Goal: Transaction & Acquisition: Purchase product/service

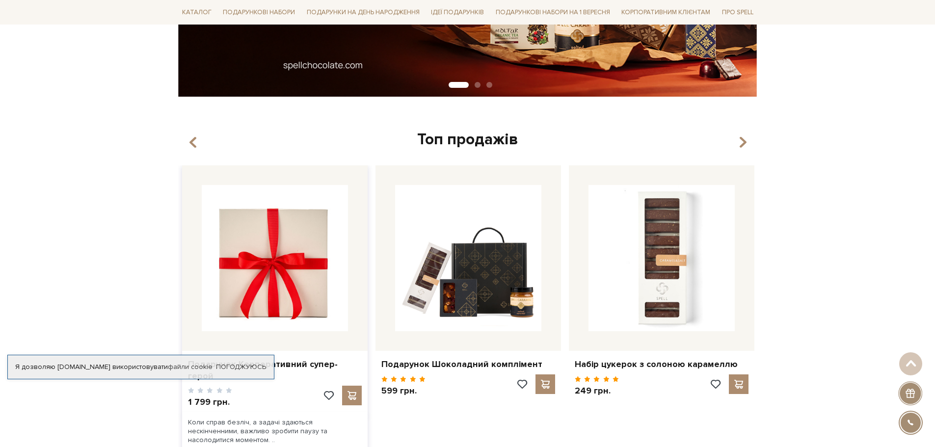
scroll to position [294, 0]
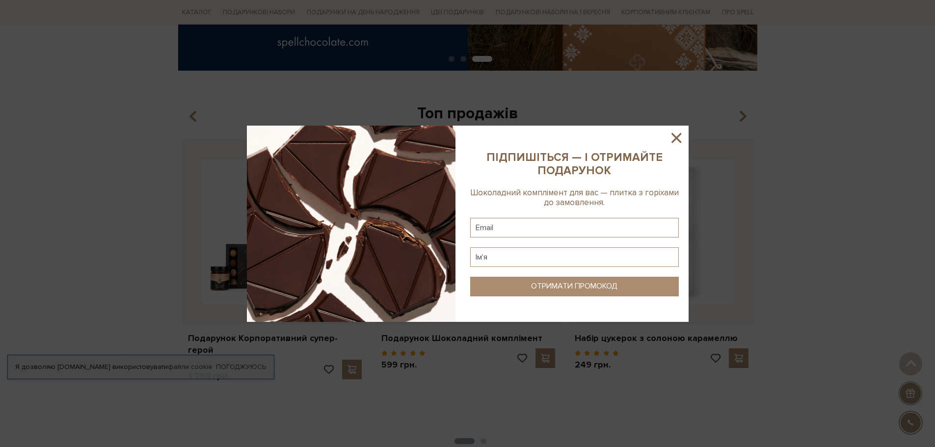
click at [675, 131] on icon at bounding box center [676, 138] width 17 height 17
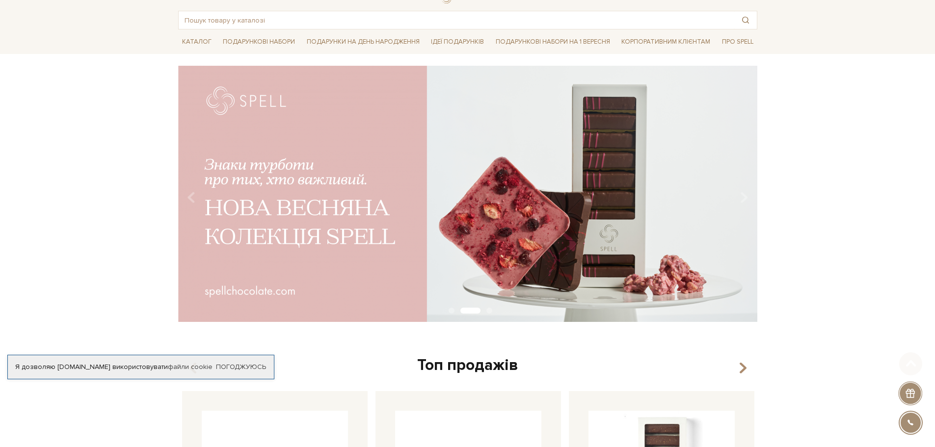
scroll to position [0, 0]
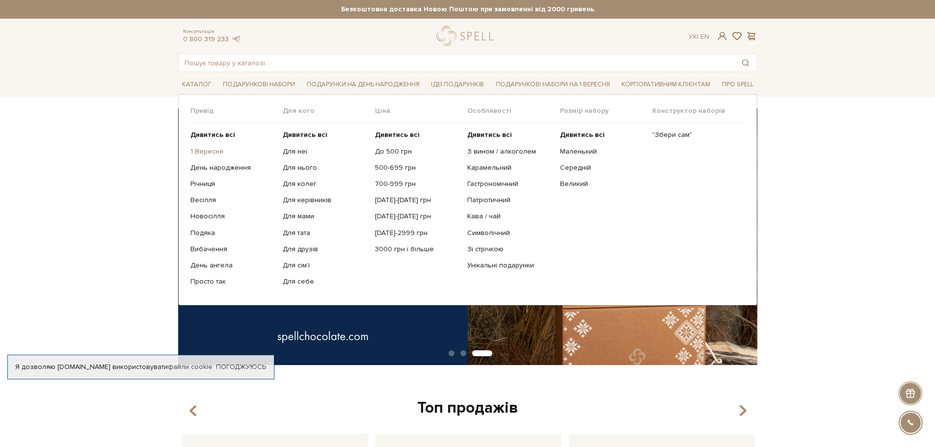
click at [214, 153] on link "1 Вересня" at bounding box center [232, 151] width 85 height 9
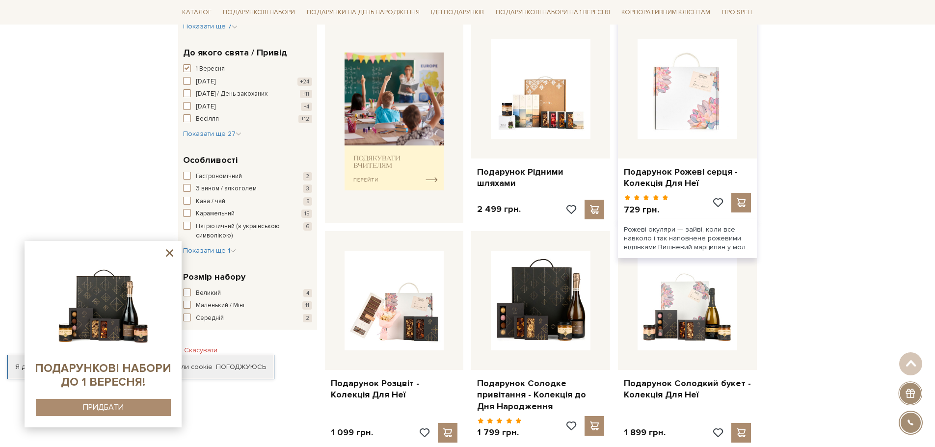
scroll to position [392, 0]
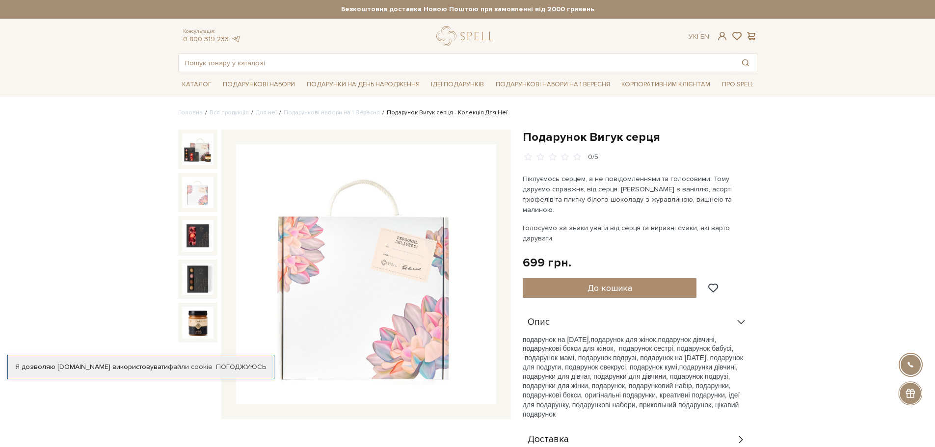
click at [205, 190] on img at bounding box center [197, 192] width 31 height 31
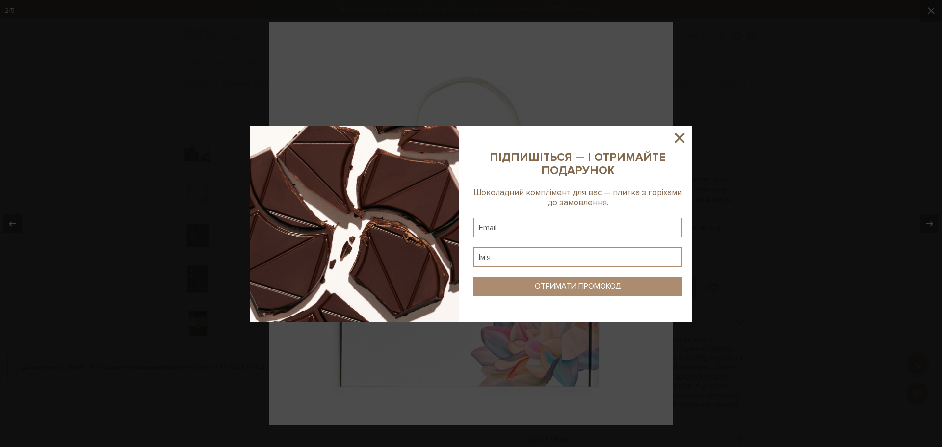
click at [680, 140] on icon at bounding box center [679, 138] width 17 height 17
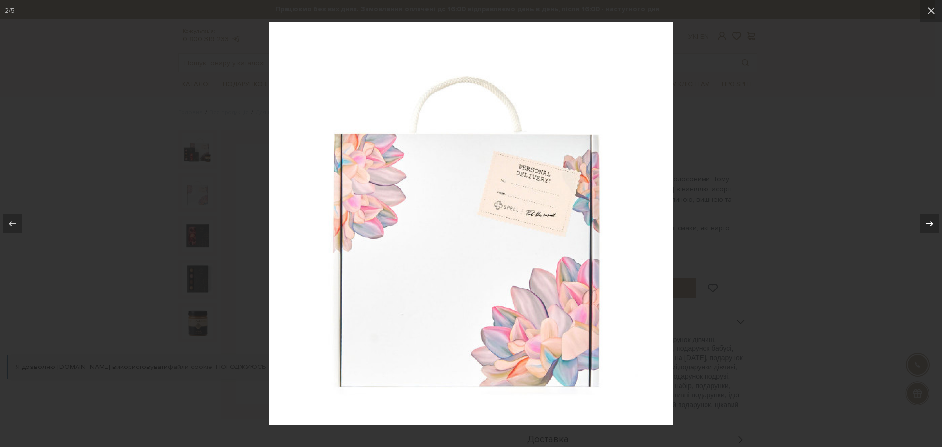
click at [925, 226] on icon at bounding box center [930, 224] width 12 height 12
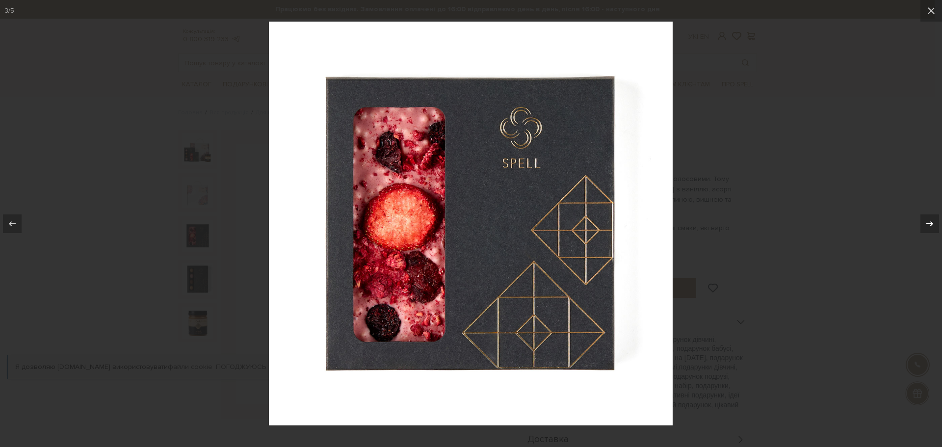
click at [925, 226] on icon at bounding box center [930, 224] width 12 height 12
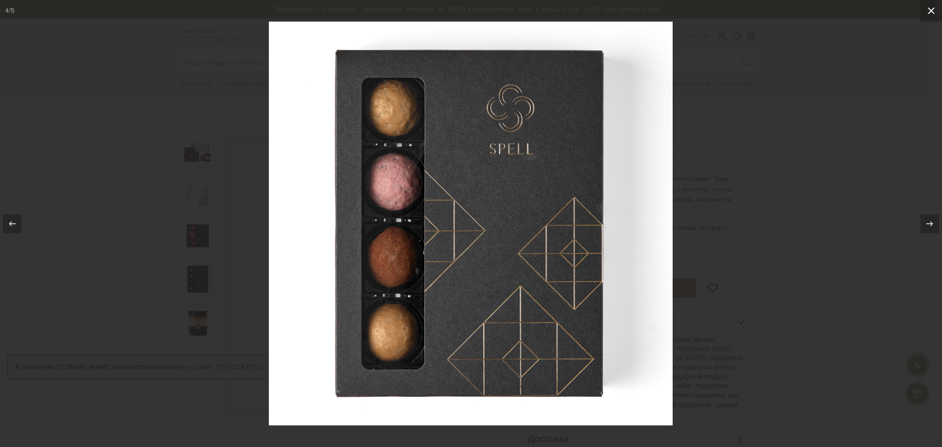
click at [929, 11] on icon at bounding box center [931, 11] width 12 height 12
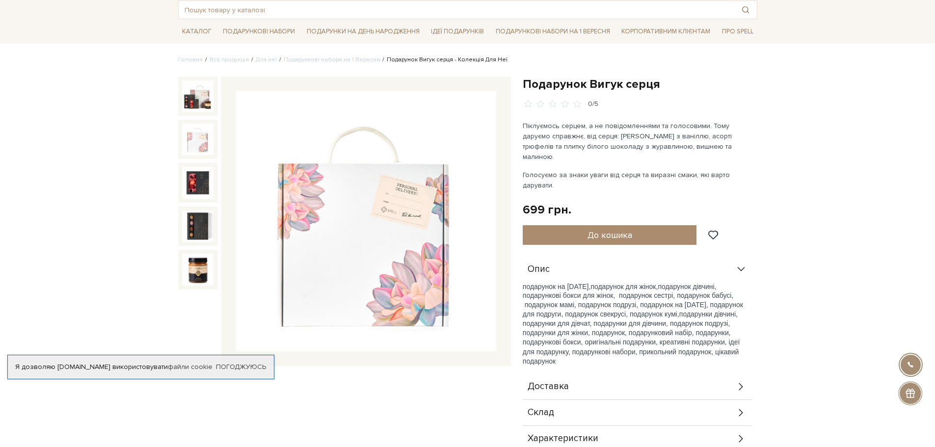
scroll to position [49, 0]
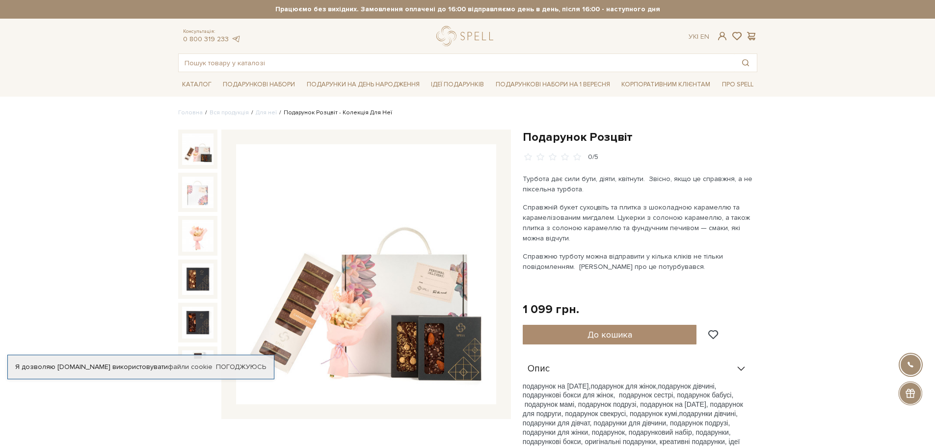
click at [351, 325] on img at bounding box center [366, 274] width 260 height 260
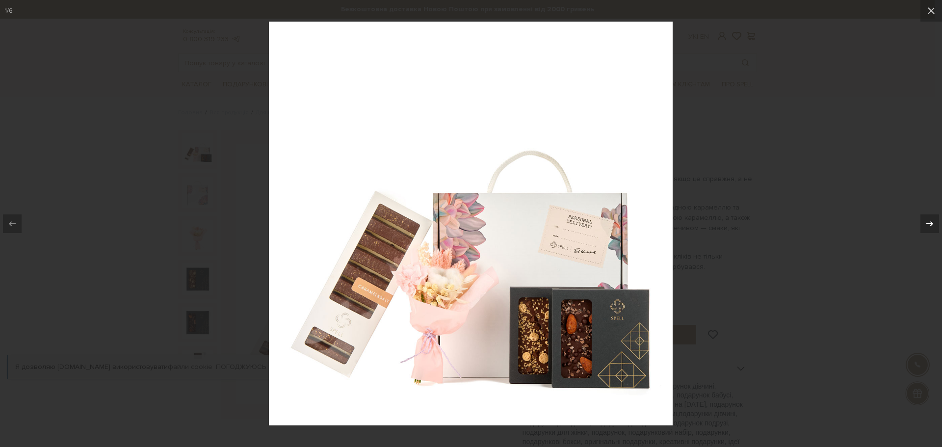
click at [924, 220] on icon at bounding box center [930, 224] width 12 height 12
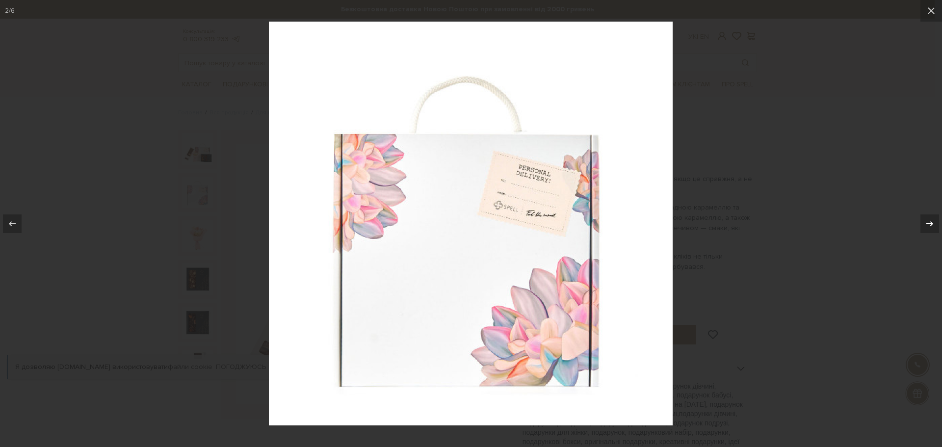
click at [931, 223] on icon at bounding box center [930, 224] width 12 height 12
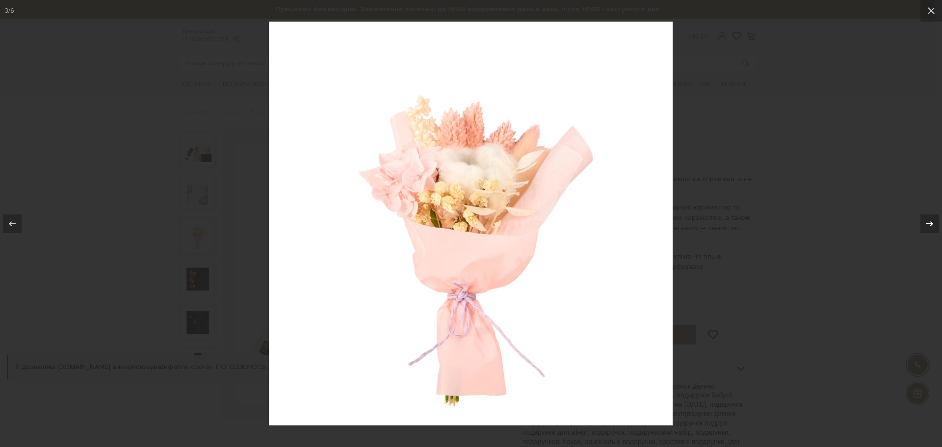
click at [931, 223] on icon at bounding box center [930, 224] width 12 height 12
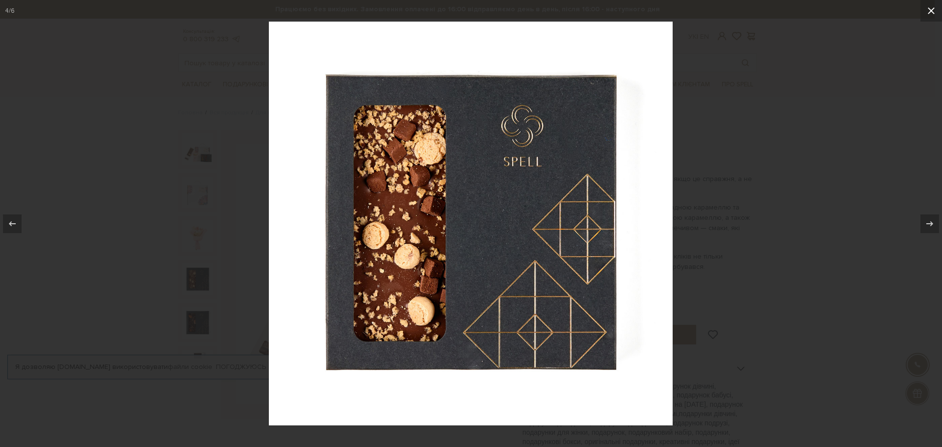
click at [932, 17] on button at bounding box center [931, 11] width 22 height 22
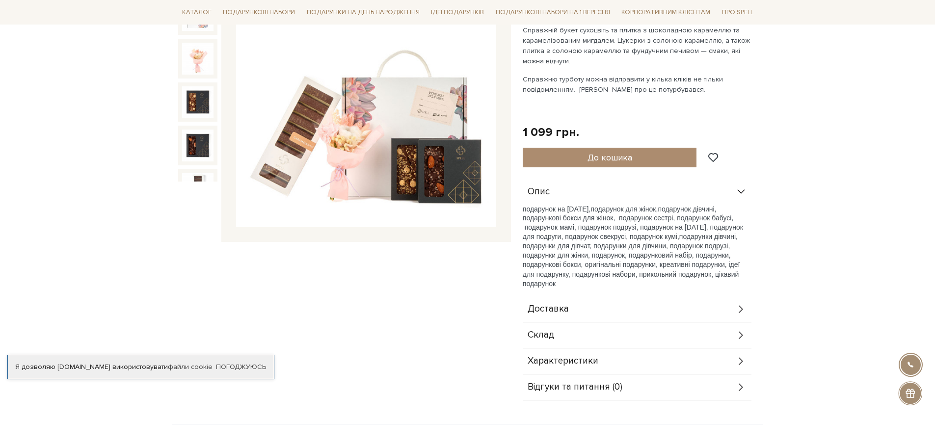
scroll to position [196, 0]
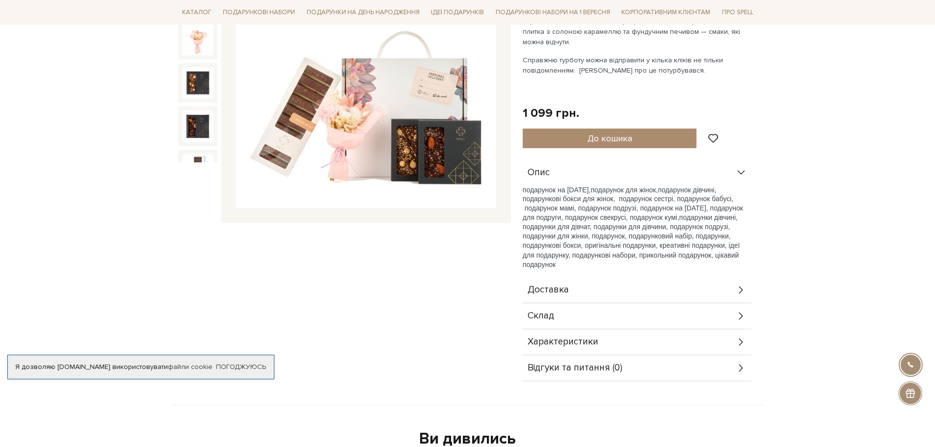
click at [559, 313] on div "Склад" at bounding box center [636, 316] width 229 height 26
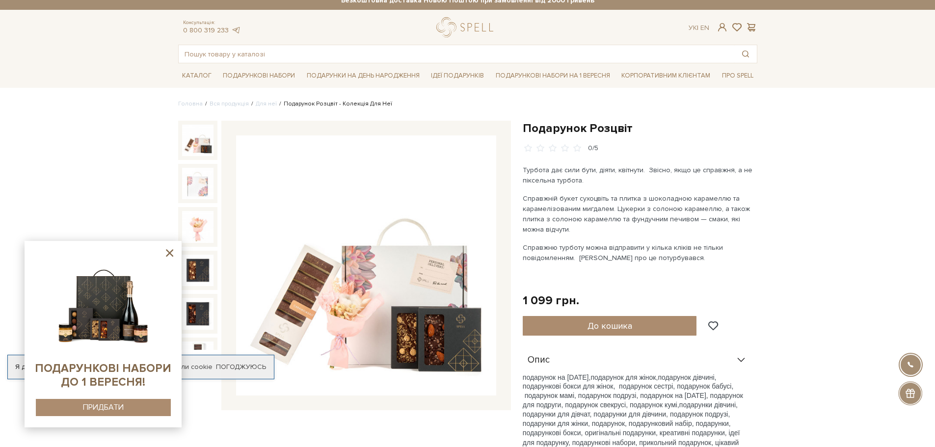
scroll to position [0, 0]
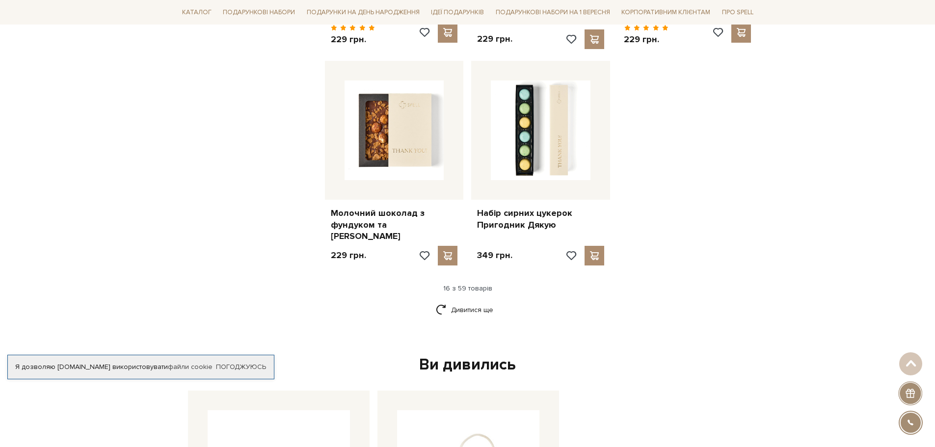
scroll to position [1177, 0]
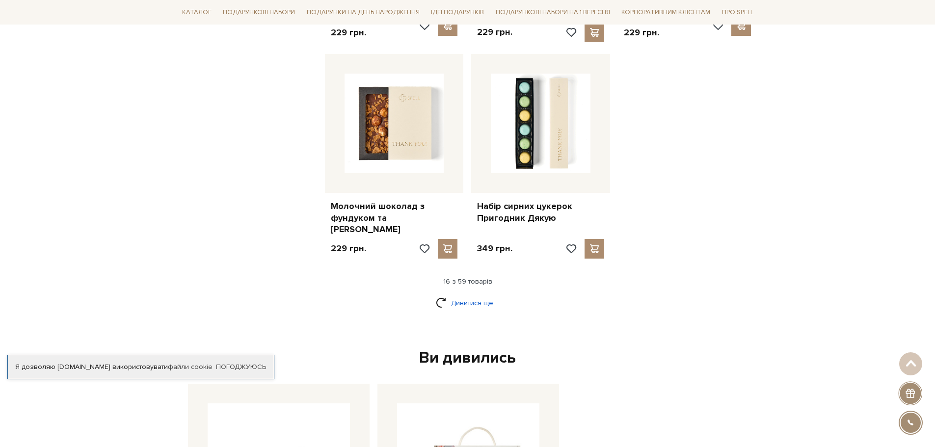
click at [471, 295] on link "Дивитися ще" at bounding box center [468, 302] width 64 height 17
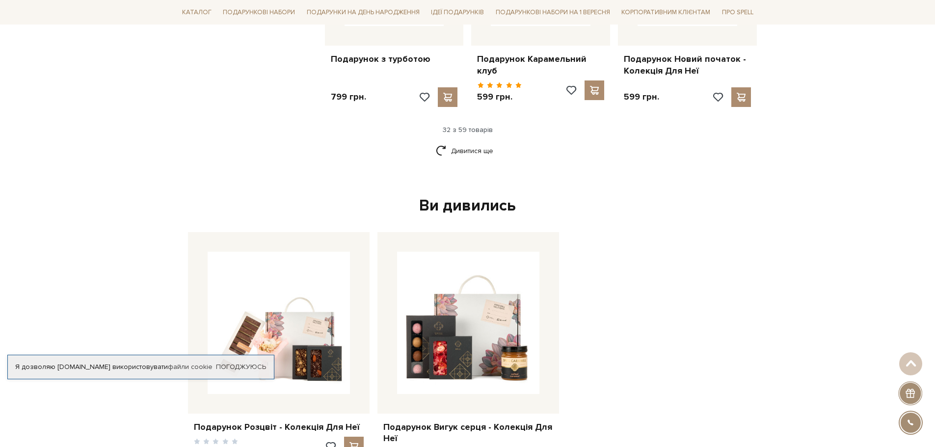
scroll to position [2404, 0]
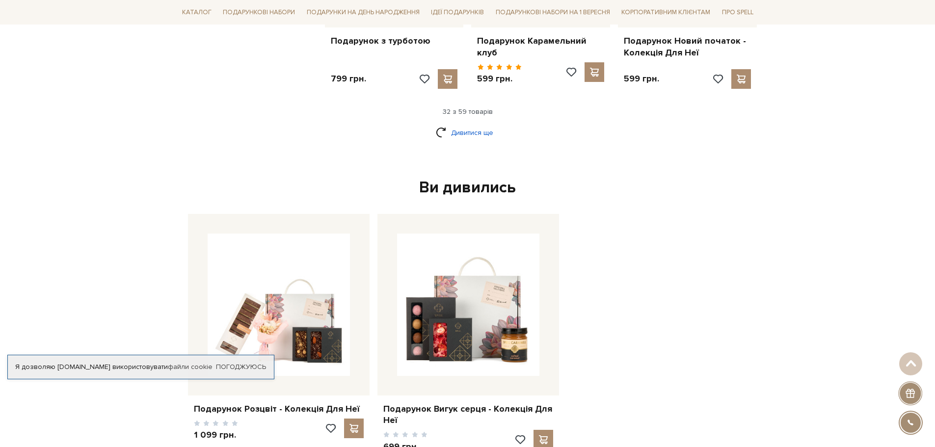
click at [469, 124] on link "Дивитися ще" at bounding box center [468, 132] width 64 height 17
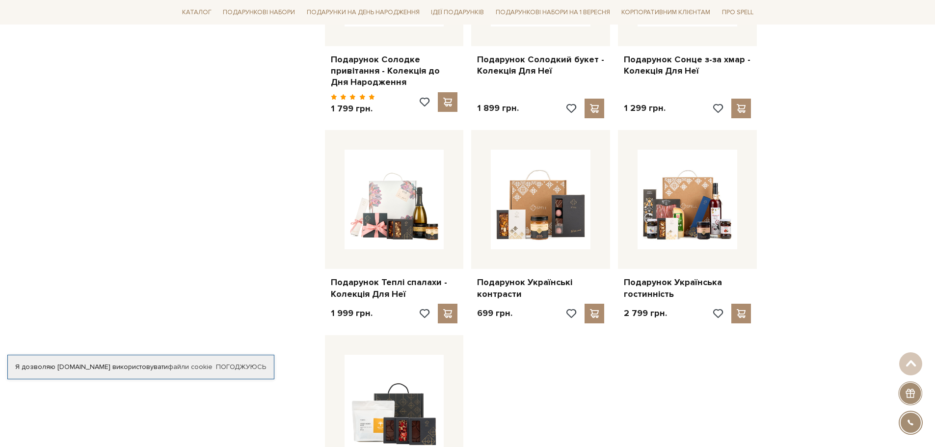
scroll to position [3385, 0]
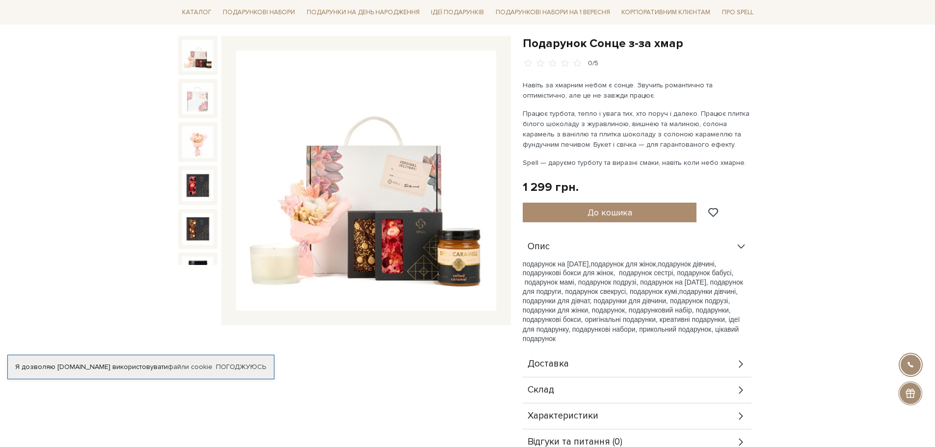
scroll to position [98, 0]
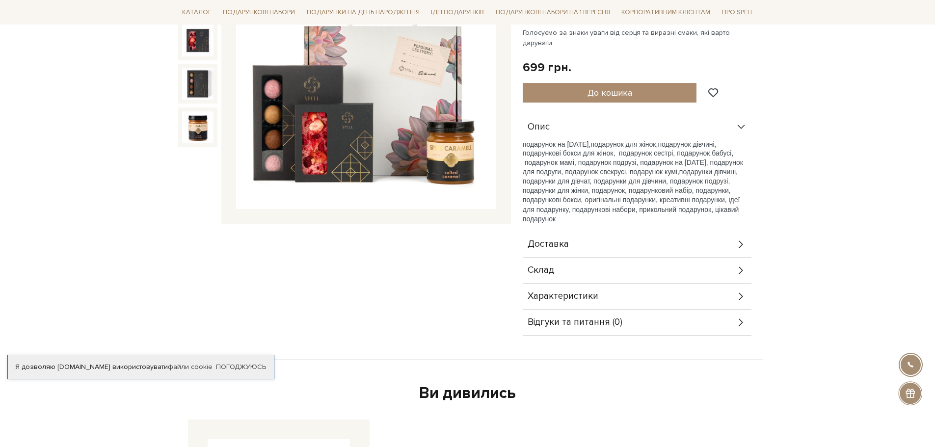
scroll to position [196, 0]
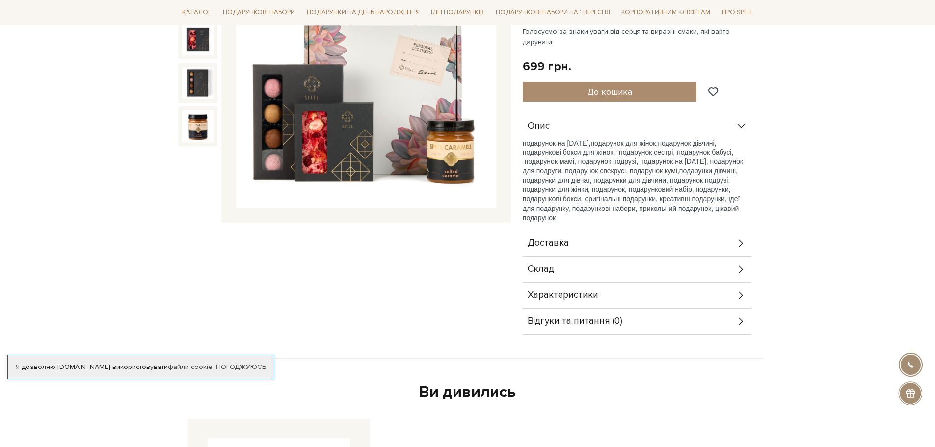
click at [542, 265] on span "Склад" at bounding box center [540, 269] width 26 height 9
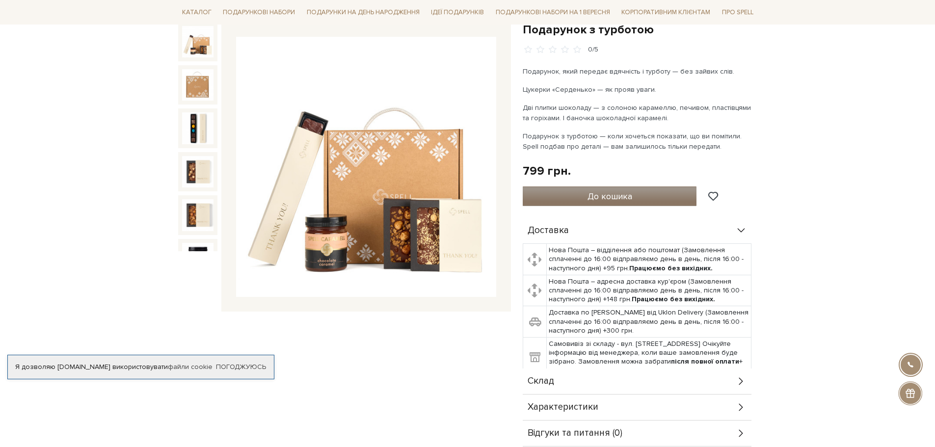
scroll to position [147, 0]
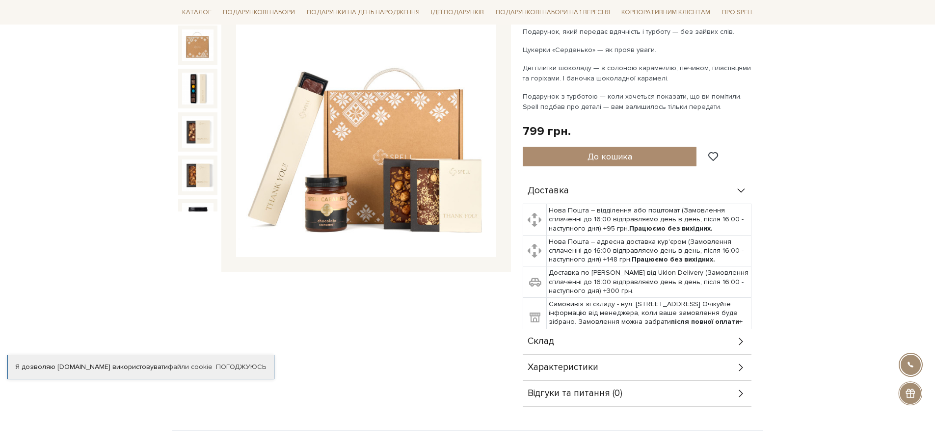
click at [590, 339] on div "Склад" at bounding box center [636, 342] width 229 height 26
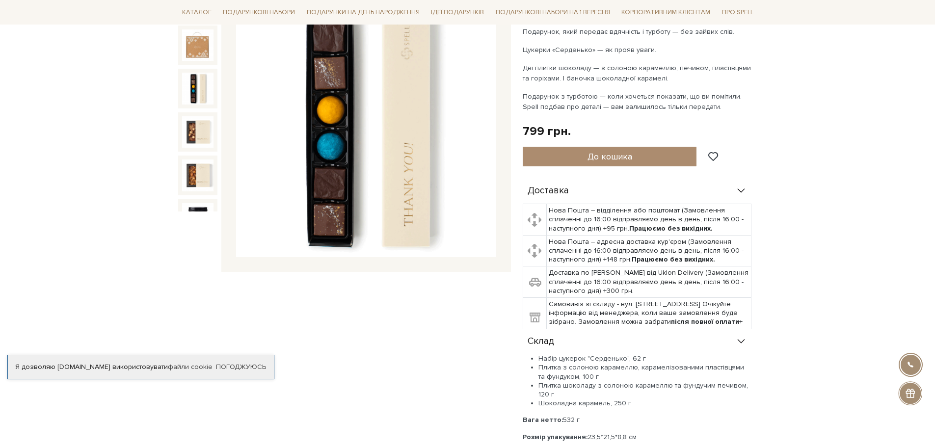
click at [198, 85] on img at bounding box center [197, 88] width 31 height 31
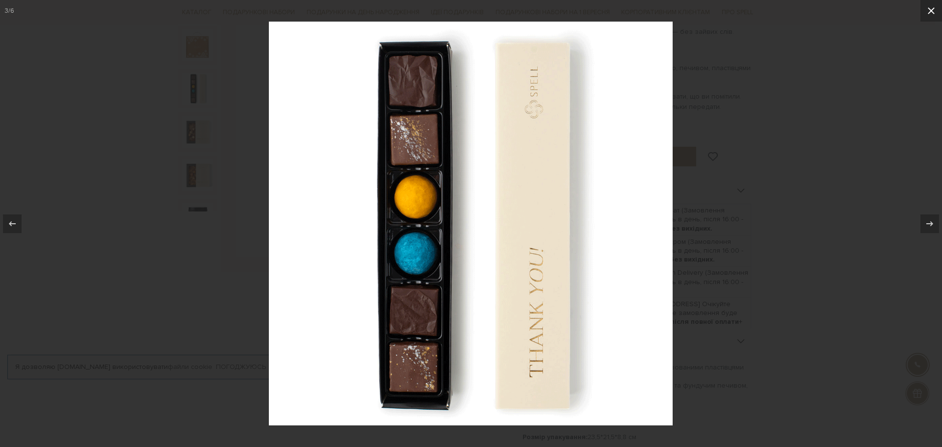
click at [933, 11] on icon at bounding box center [931, 11] width 12 height 12
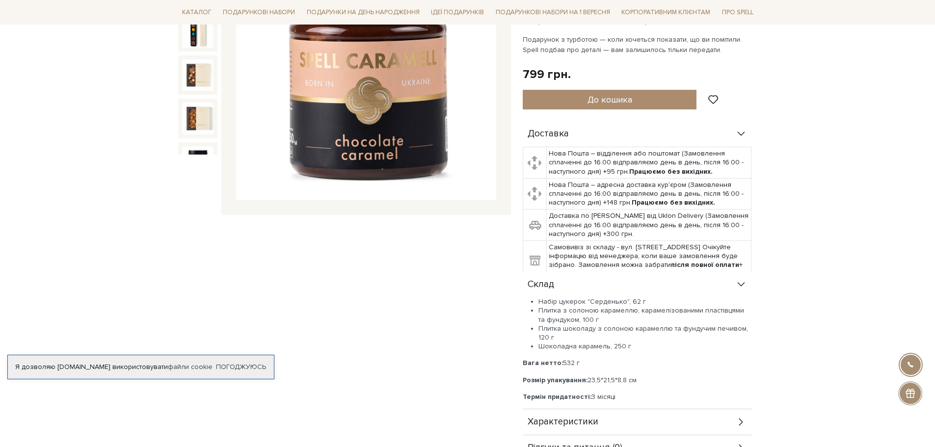
scroll to position [196, 0]
